Goal: Task Accomplishment & Management: Complete application form

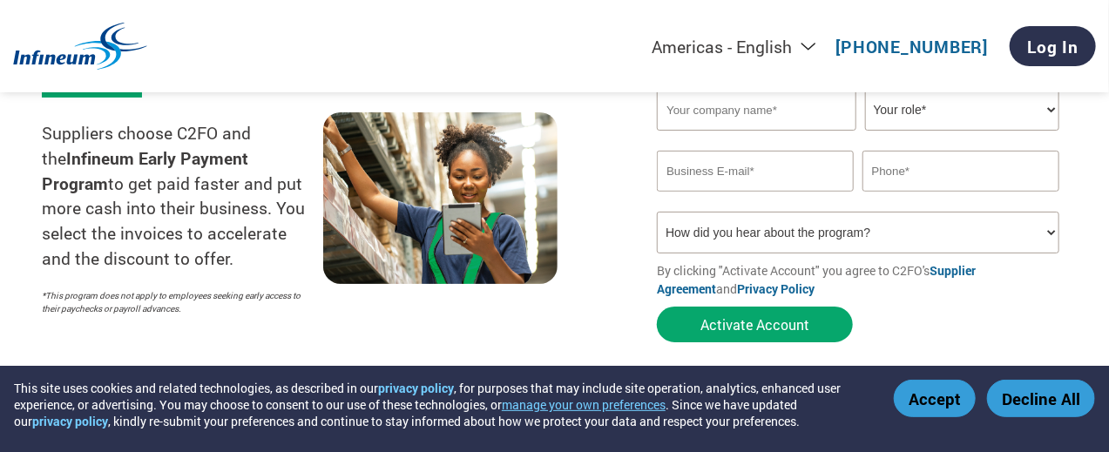
scroll to position [232, 0]
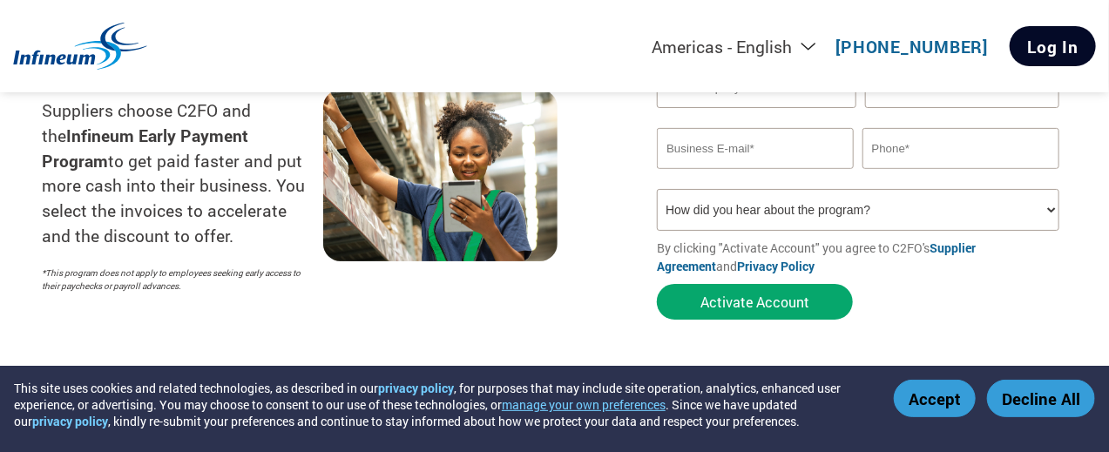
click at [1025, 61] on link "Log In" at bounding box center [1053, 46] width 86 height 40
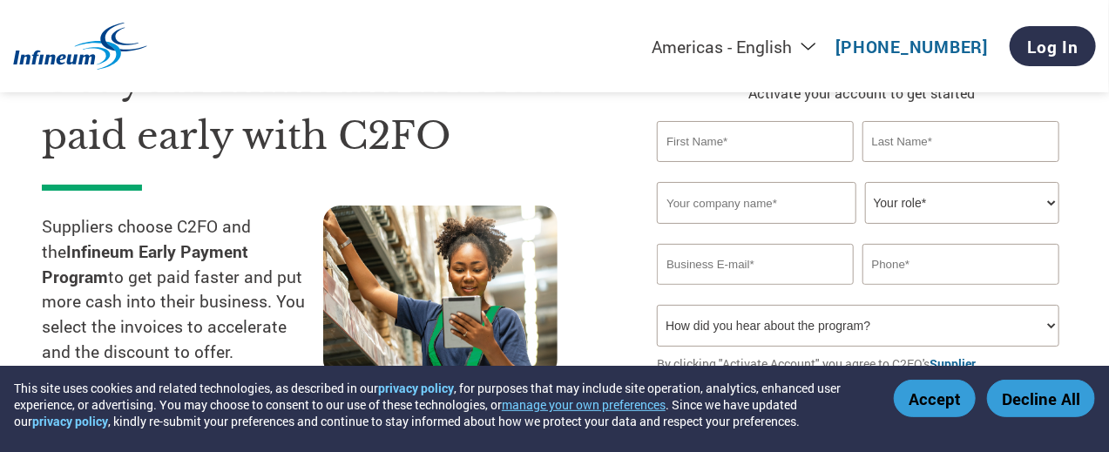
scroll to position [116, 0]
click at [926, 399] on button "Accept" at bounding box center [935, 398] width 82 height 37
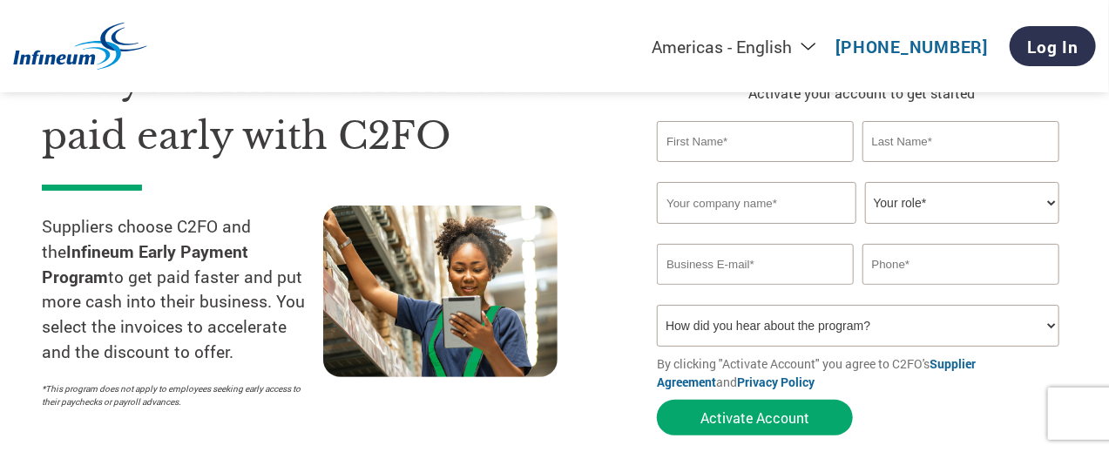
click at [743, 162] on input "text" at bounding box center [755, 141] width 197 height 41
type input "[PERSON_NAME]"
type input "Teh"
type input "Vac-Tech Engineering pte Ltd"
type input "[EMAIL_ADDRESS][DOMAIN_NAME]"
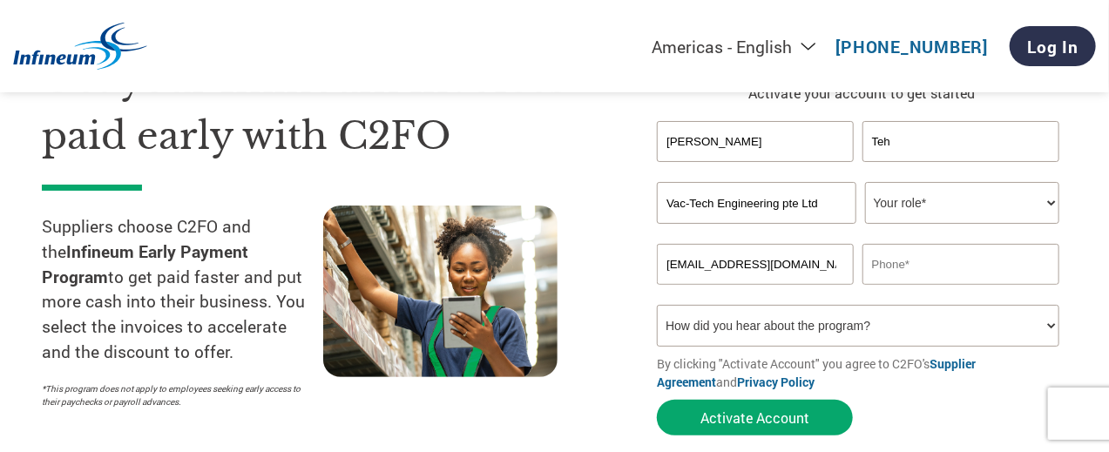
type input "62689270"
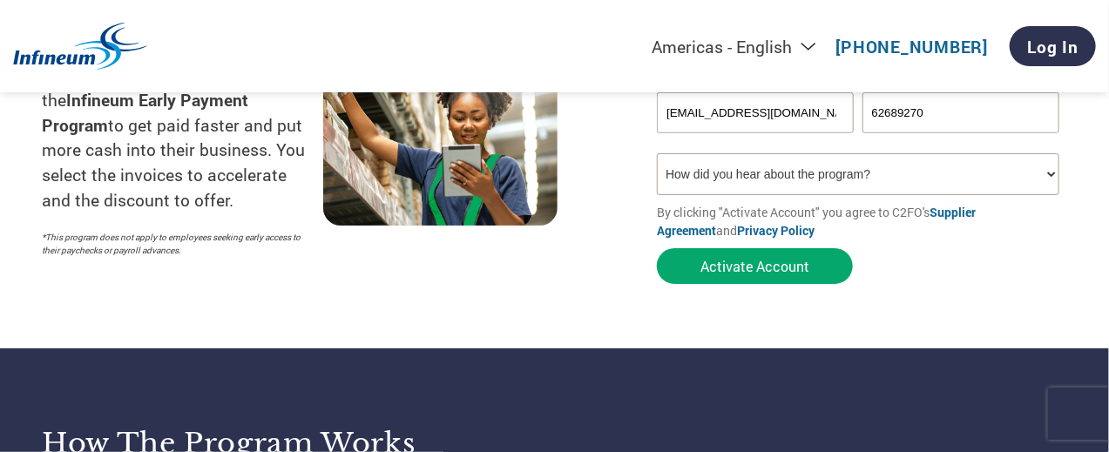
scroll to position [348, 0]
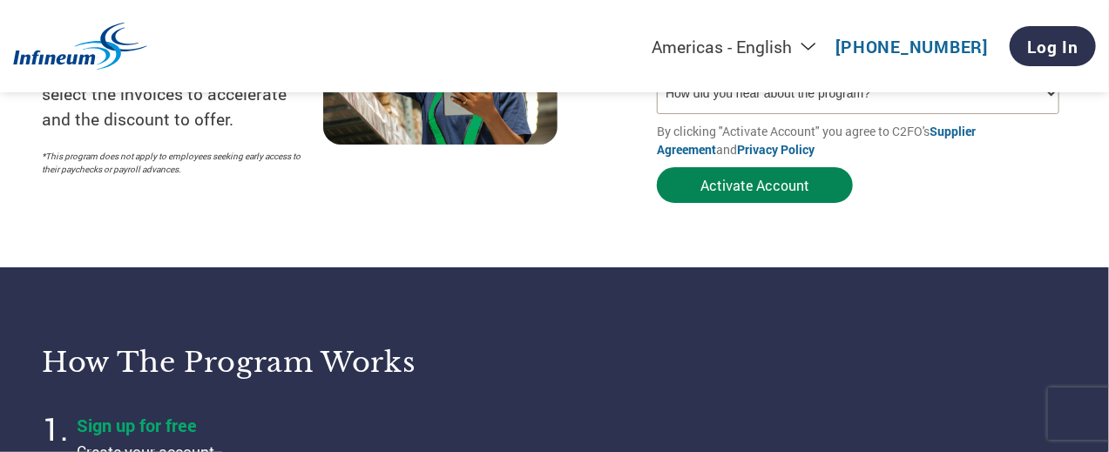
click at [775, 203] on button "Activate Account" at bounding box center [755, 185] width 196 height 36
click at [760, 203] on button "Activate Account" at bounding box center [755, 185] width 196 height 36
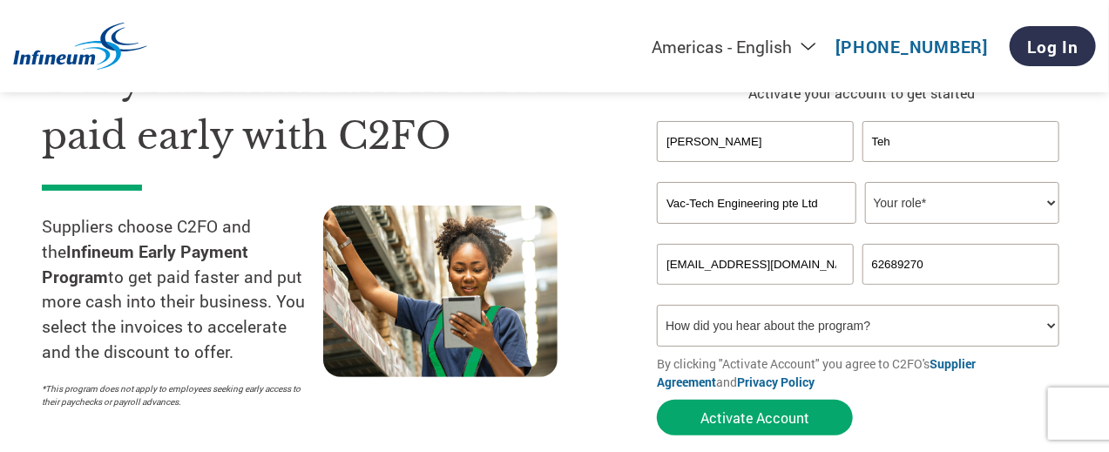
click at [917, 224] on select "Your role* CFO Controller Credit Manager Finance Director Treasurer CEO Preside…" at bounding box center [962, 203] width 194 height 42
select select "CFO"
click at [865, 224] on select "Your role* CFO Controller Credit Manager Finance Director Treasurer CEO Preside…" at bounding box center [962, 203] width 194 height 42
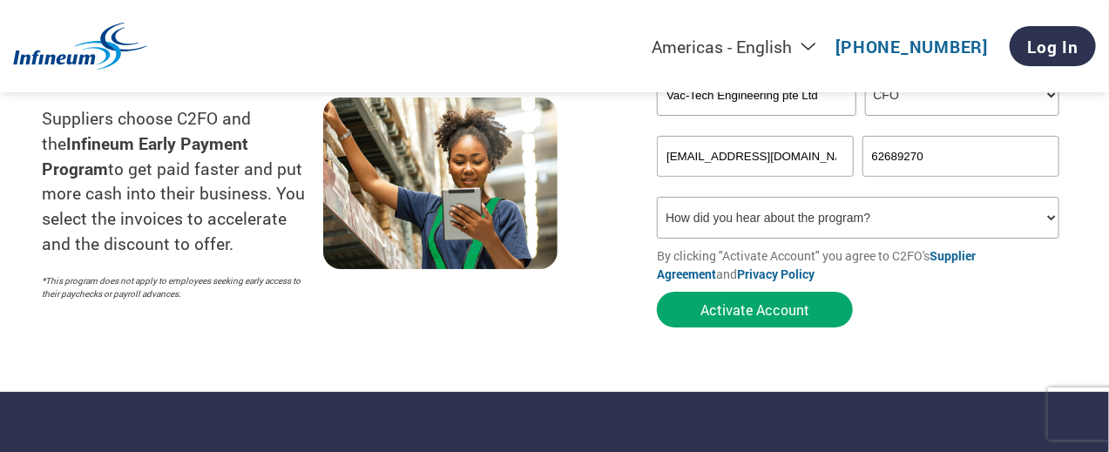
scroll to position [348, 0]
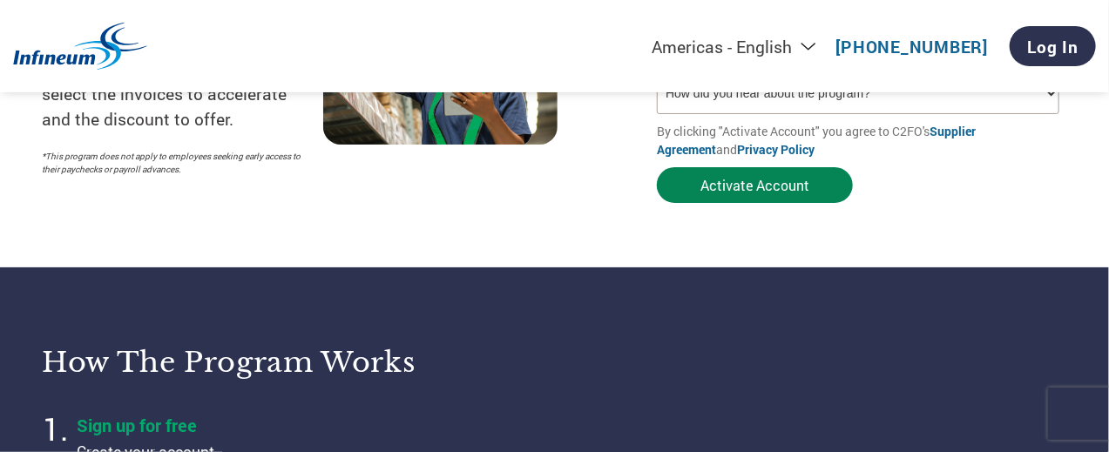
click at [731, 203] on button "Activate Account" at bounding box center [755, 185] width 196 height 36
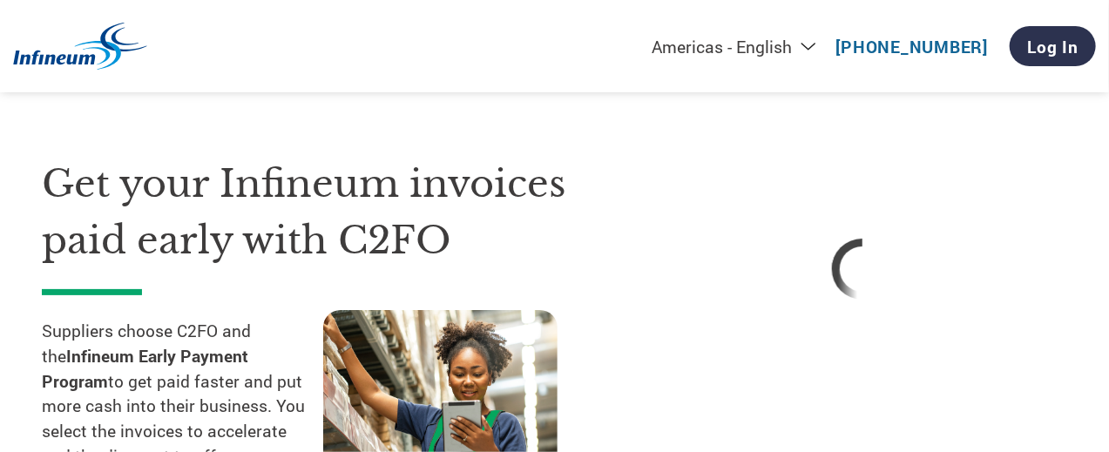
scroll to position [0, 0]
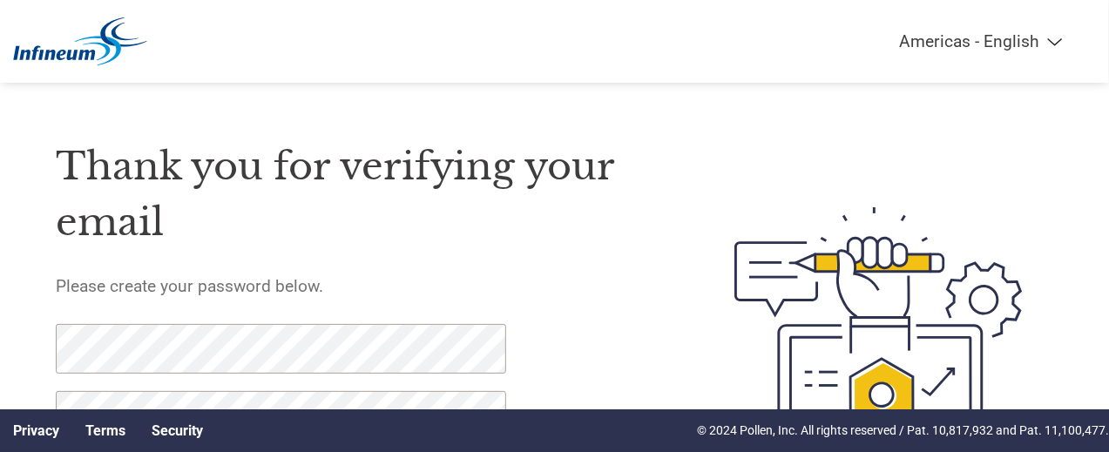
scroll to position [116, 0]
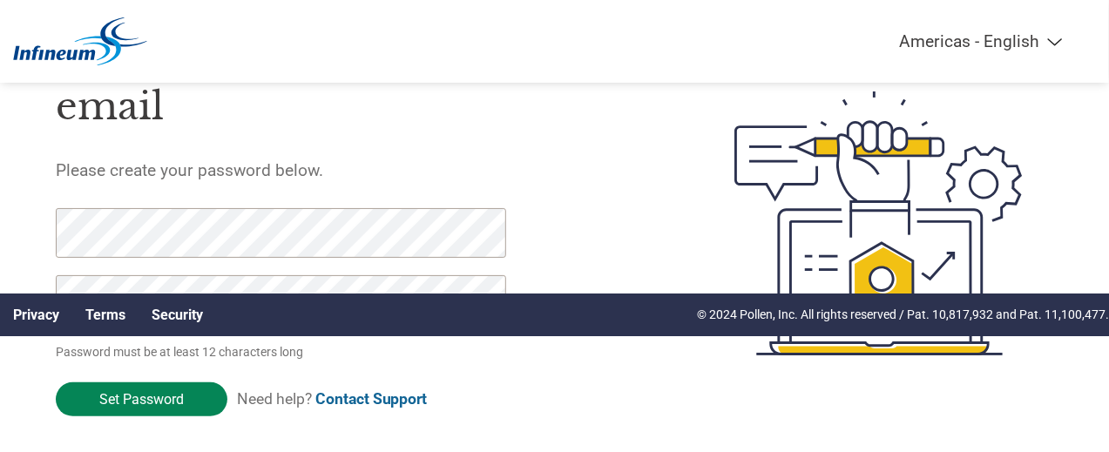
click at [173, 416] on input "Set Password" at bounding box center [142, 399] width 172 height 34
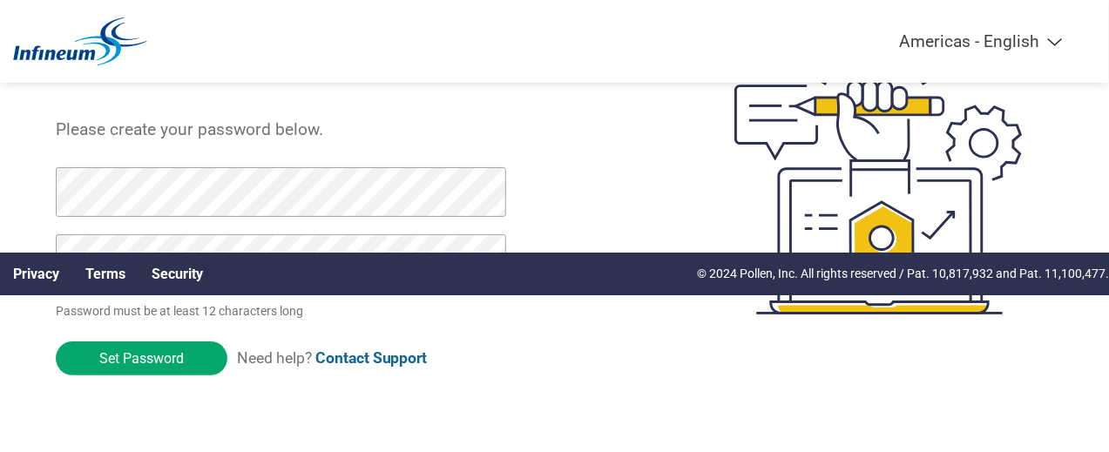
scroll to position [225, 0]
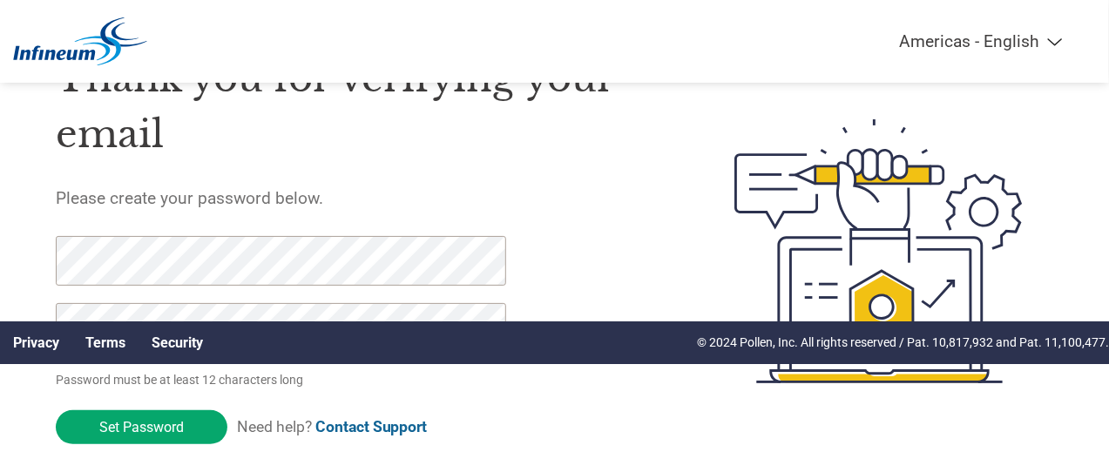
scroll to position [116, 0]
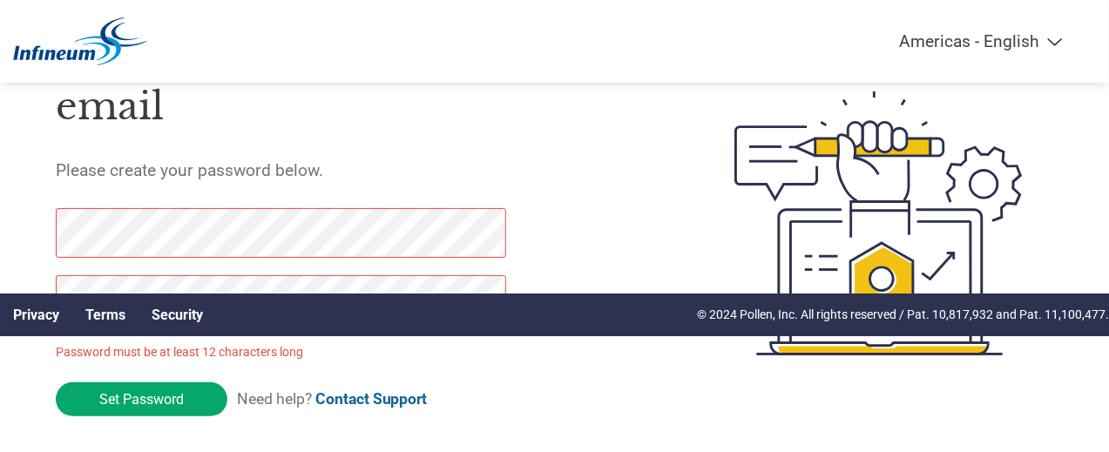
drag, startPoint x: 180, startPoint y: 445, endPoint x: 4, endPoint y: 252, distance: 261.5
click at [0, 253] on div "Thank you for verifying your email Please create your password below. Password …" at bounding box center [554, 223] width 1109 height 452
drag, startPoint x: 178, startPoint y: 333, endPoint x: 97, endPoint y: 406, distance: 109.2
click at [97, 406] on form "Password must be at least 12 characters long Set Password Need help? Contact Su…" at bounding box center [295, 316] width 479 height 217
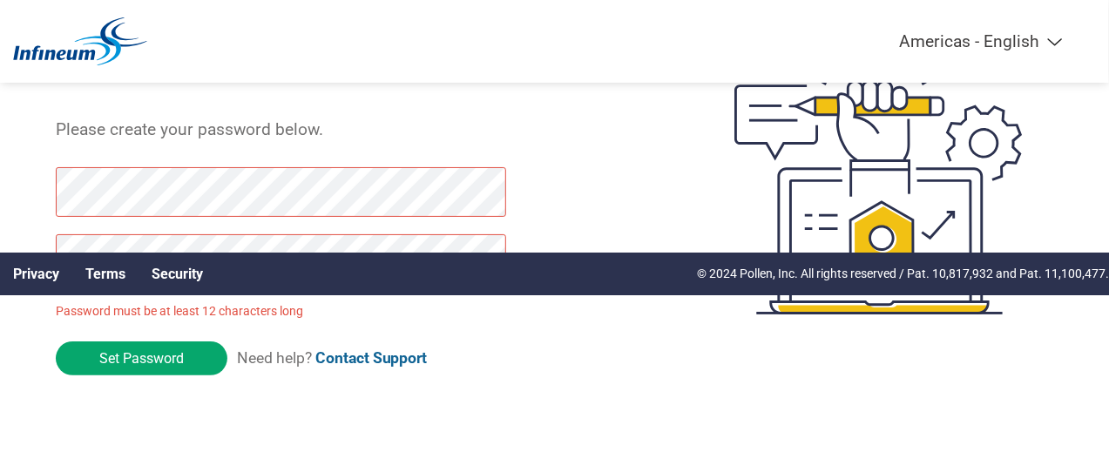
click at [203, 266] on link "Security" at bounding box center [177, 274] width 51 height 17
